Goal: Task Accomplishment & Management: Use online tool/utility

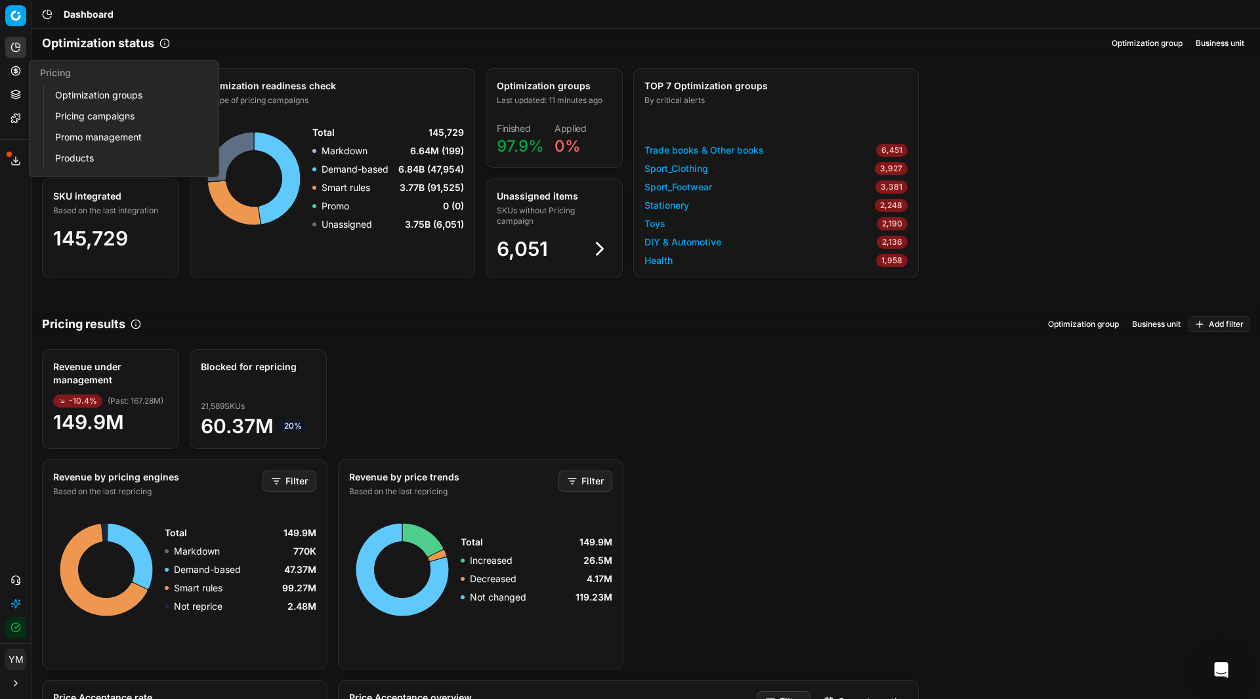
click at [77, 89] on link "Optimization groups" at bounding box center [126, 95] width 153 height 18
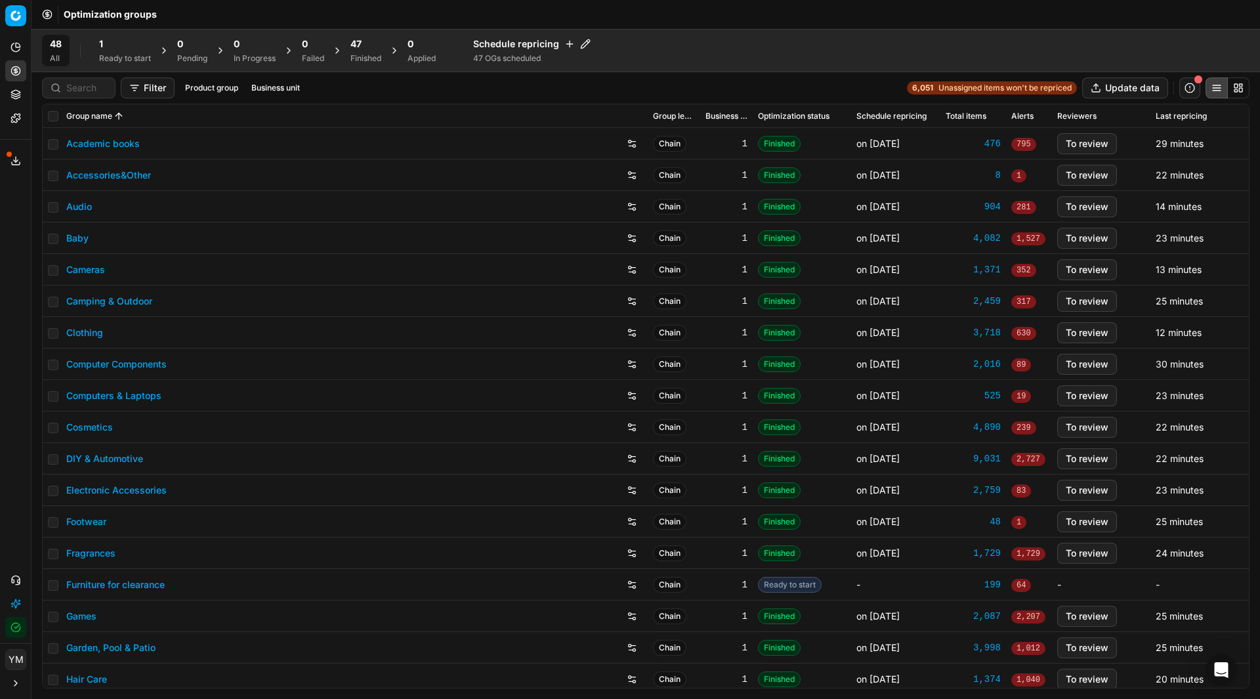
click at [113, 44] on div "1" at bounding box center [125, 43] width 52 height 13
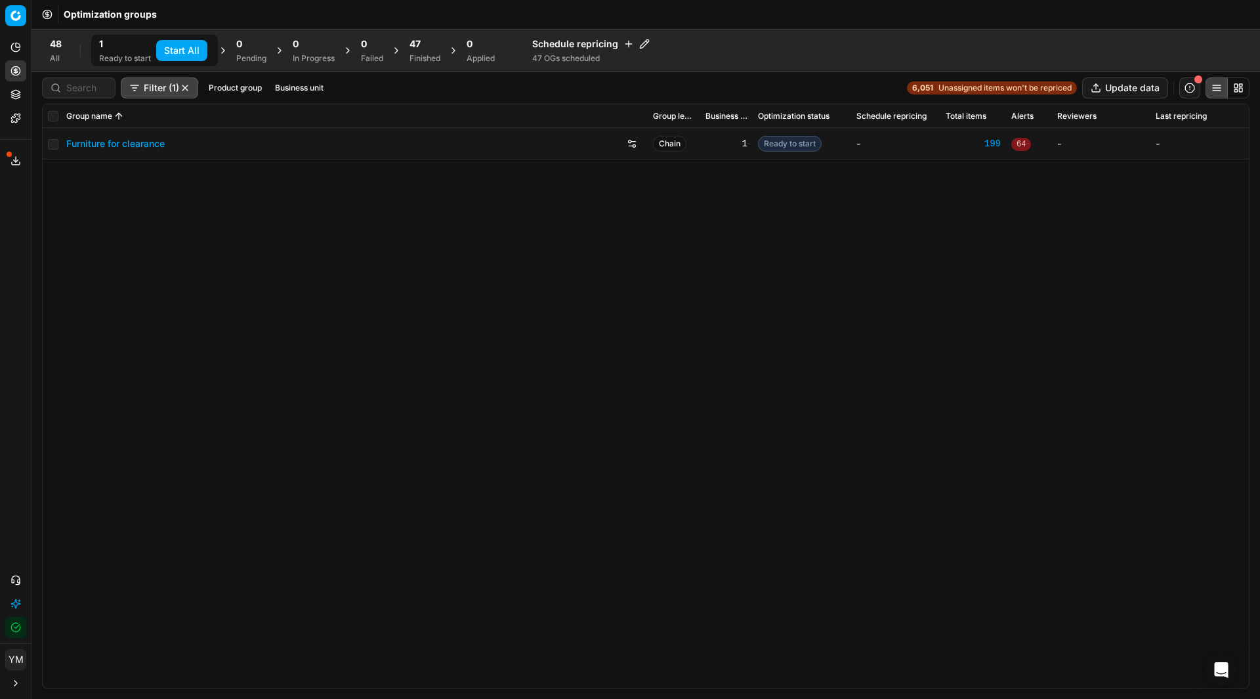
click at [181, 46] on button "Start All" at bounding box center [181, 50] width 51 height 21
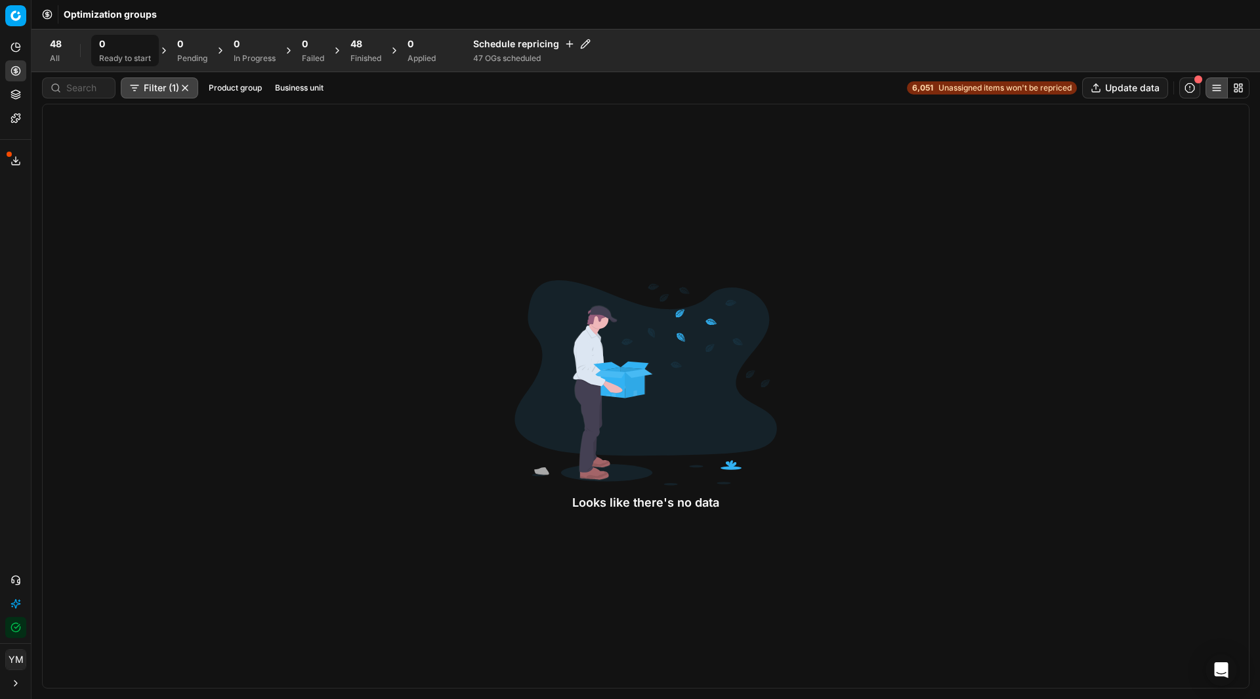
click at [360, 53] on div "48 Finished" at bounding box center [365, 50] width 31 height 26
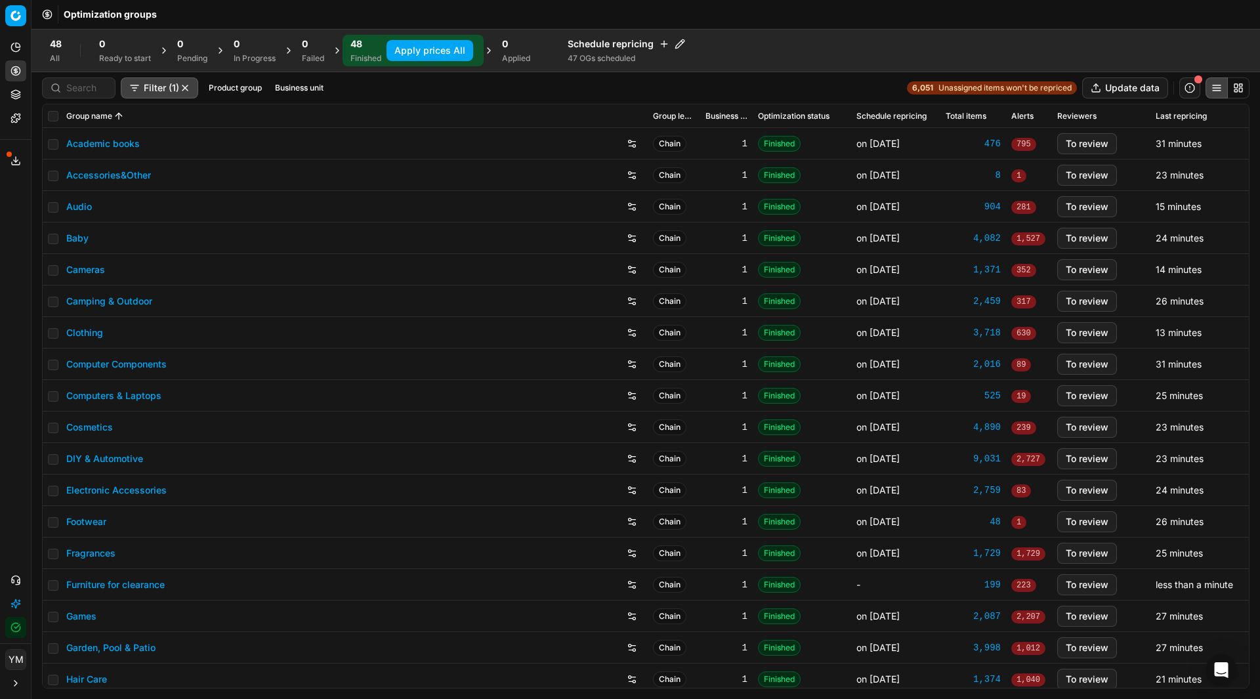
click at [422, 47] on button "Apply prices All" at bounding box center [430, 50] width 87 height 21
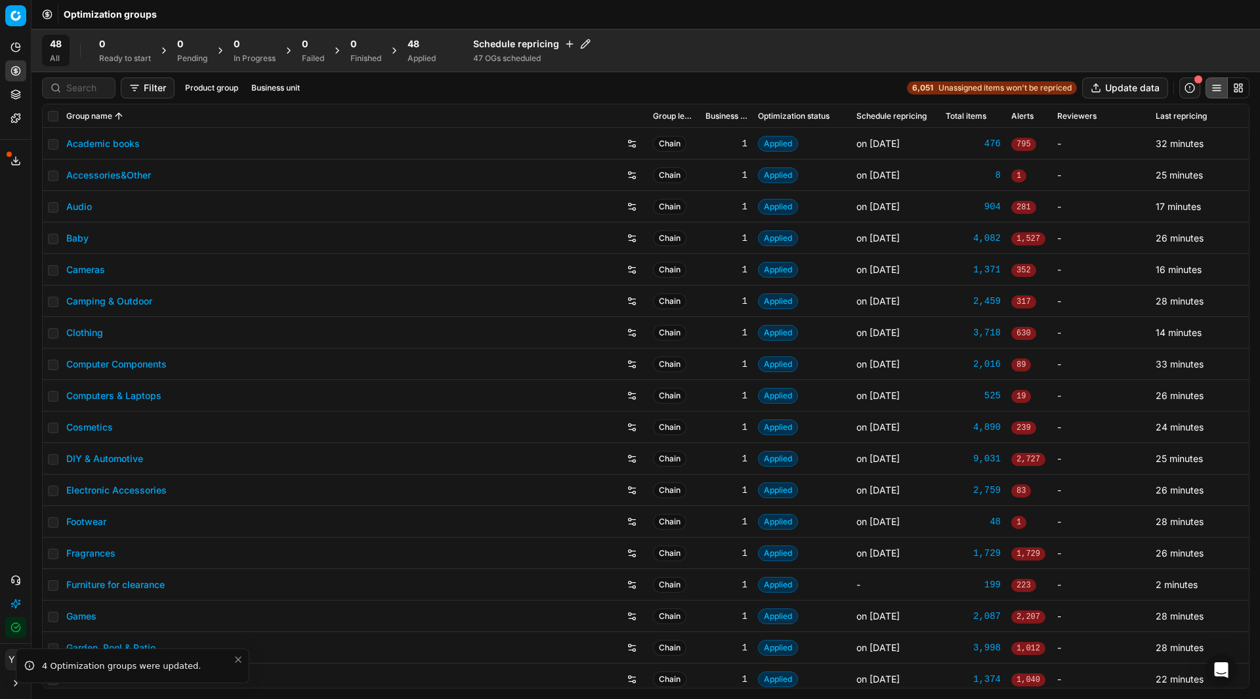
click at [413, 42] on span "48" at bounding box center [414, 43] width 12 height 13
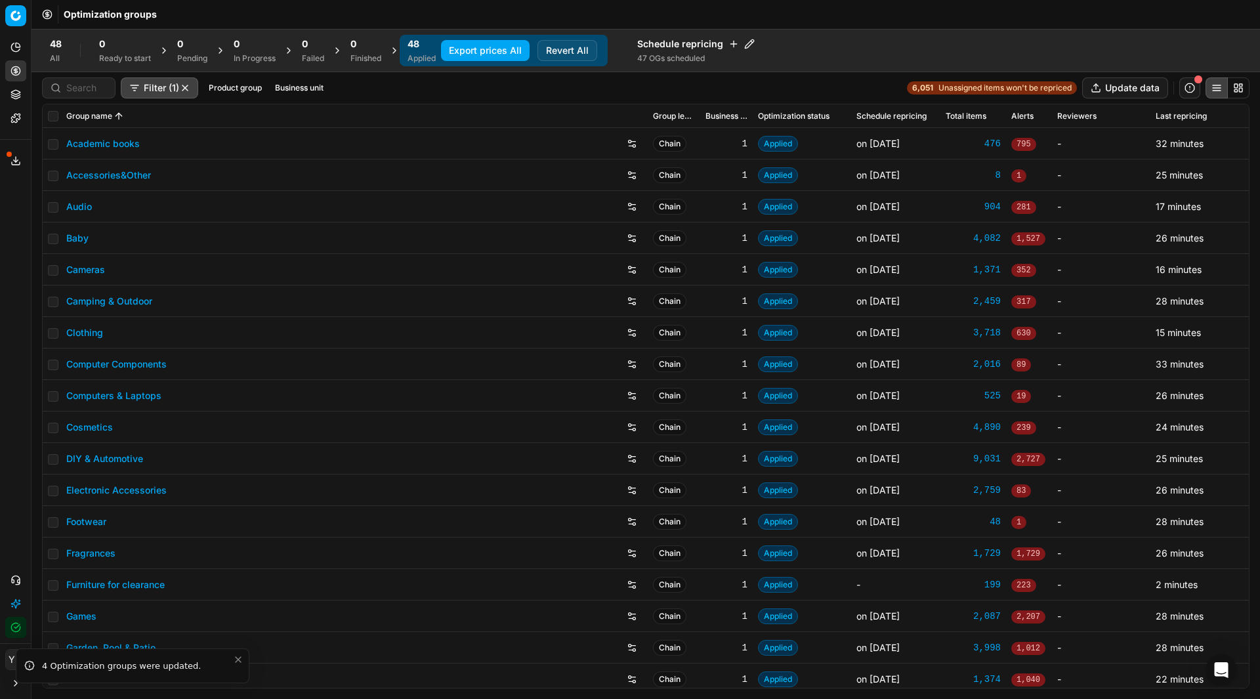
click at [514, 49] on button "Export prices All" at bounding box center [485, 50] width 89 height 21
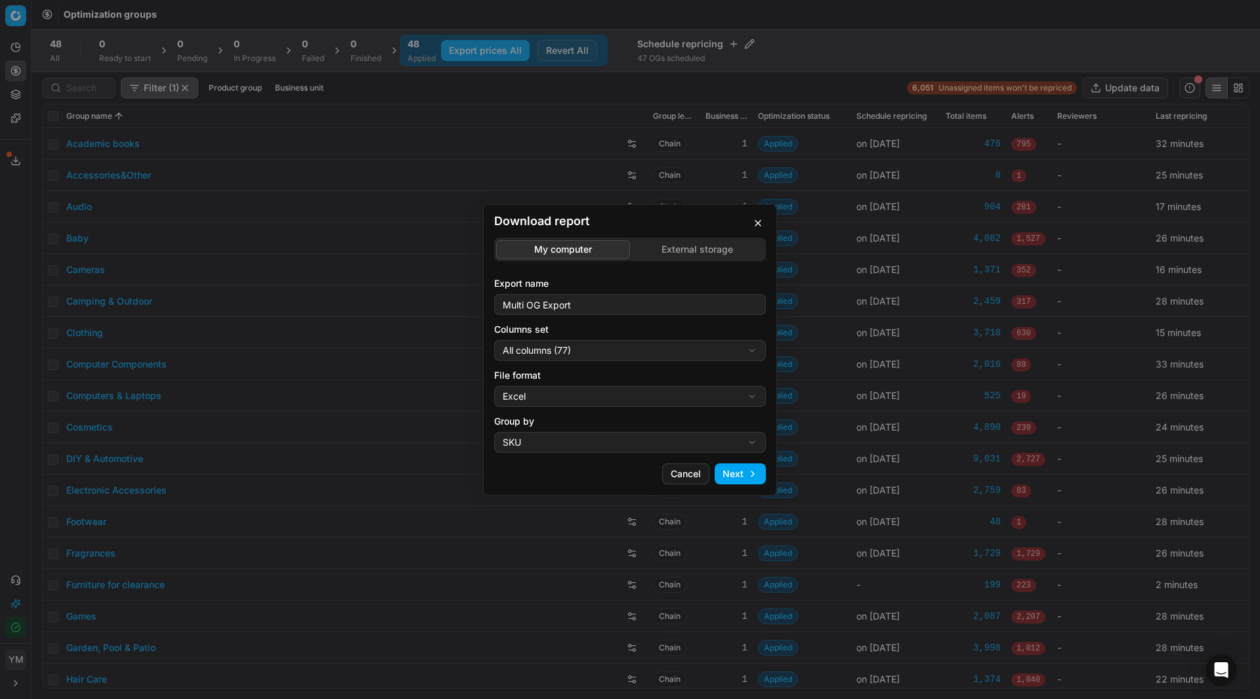
click at [696, 474] on button "Cancel" at bounding box center [685, 473] width 47 height 21
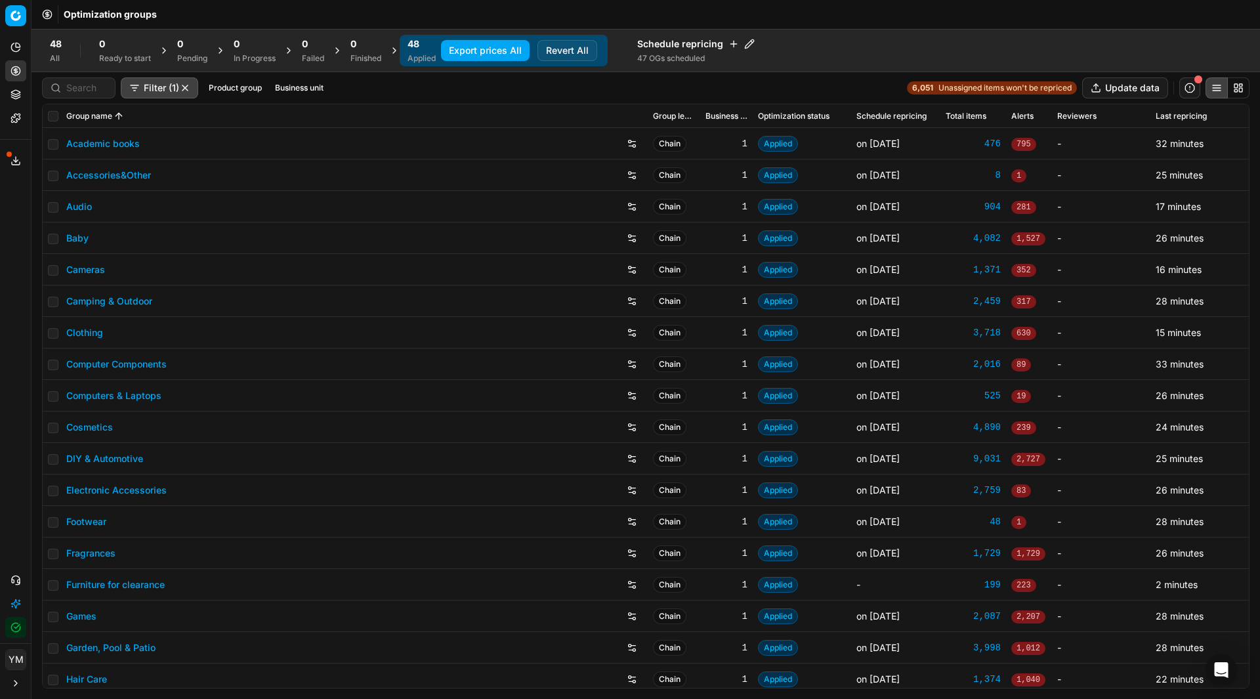
click at [494, 53] on button "Export prices All" at bounding box center [485, 50] width 89 height 21
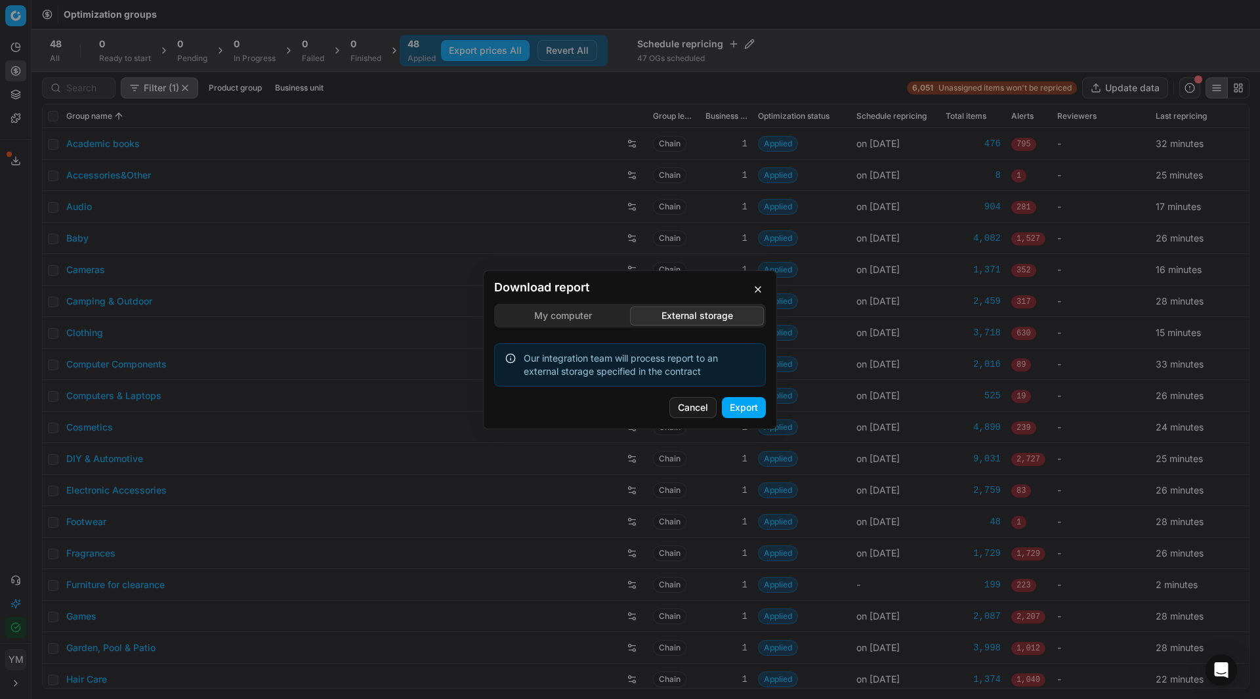
click at [681, 241] on div "Download report My computer External storage Our integration team will process …" at bounding box center [630, 349] width 1260 height 699
click at [740, 410] on button "Export" at bounding box center [744, 407] width 44 height 21
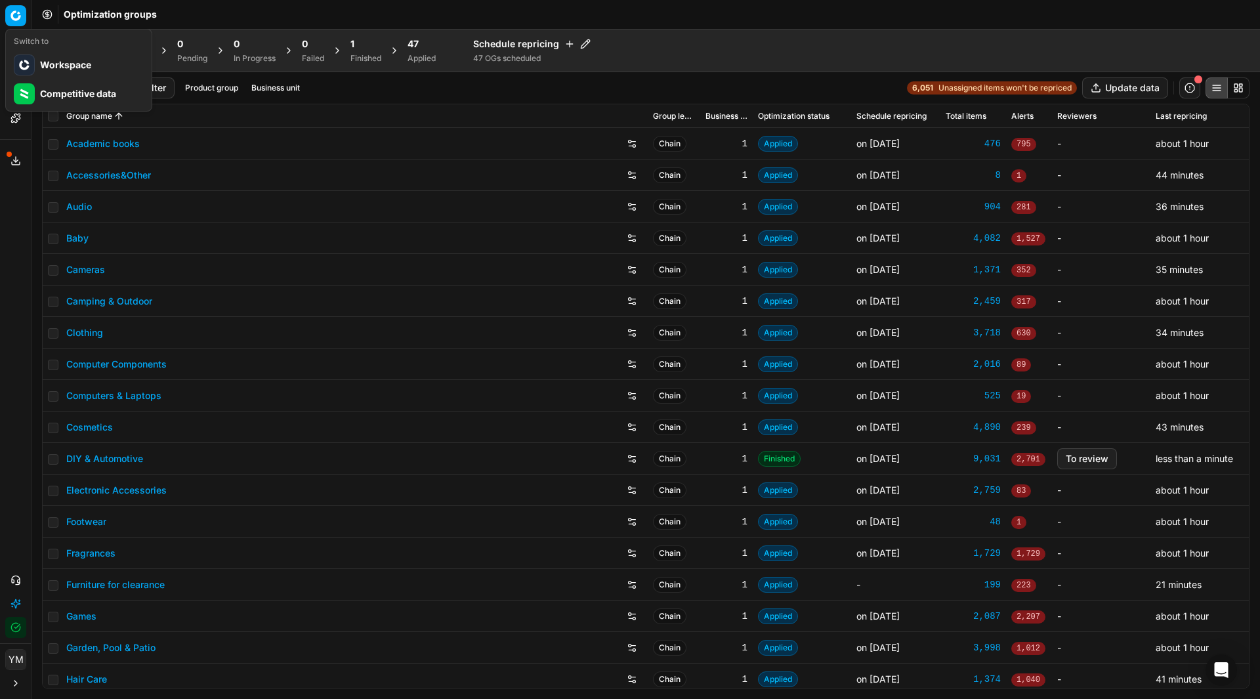
click at [14, 14] on html "Pricing platform Analytics Pricing Product portfolio Templates Export service 2…" at bounding box center [630, 349] width 1260 height 699
click at [66, 58] on div "Workspace" at bounding box center [79, 65] width 140 height 29
